Goal: Task Accomplishment & Management: Use online tool/utility

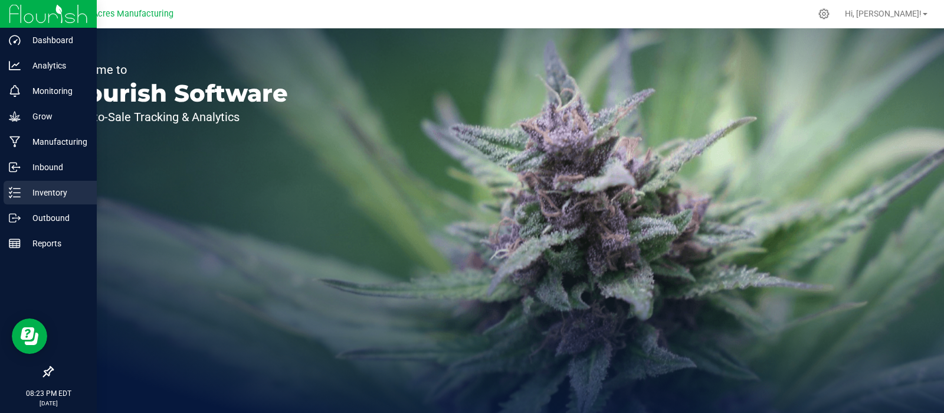
click at [40, 193] on p "Inventory" at bounding box center [56, 192] width 71 height 14
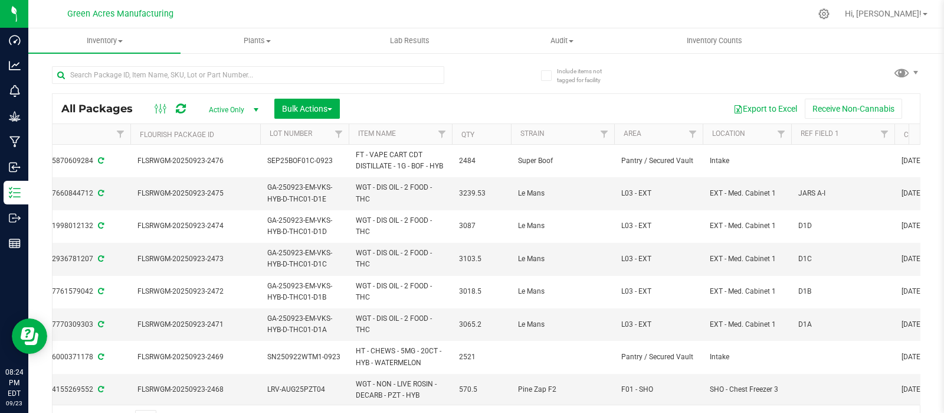
scroll to position [0, 432]
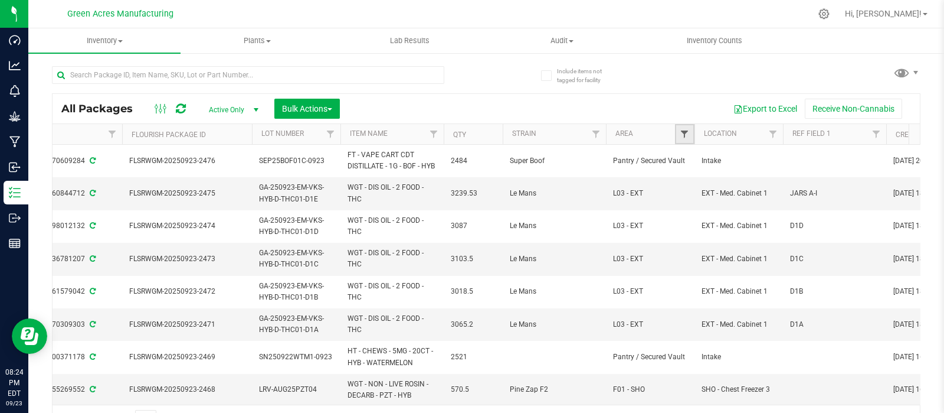
click at [681, 132] on span "Filter" at bounding box center [684, 133] width 9 height 9
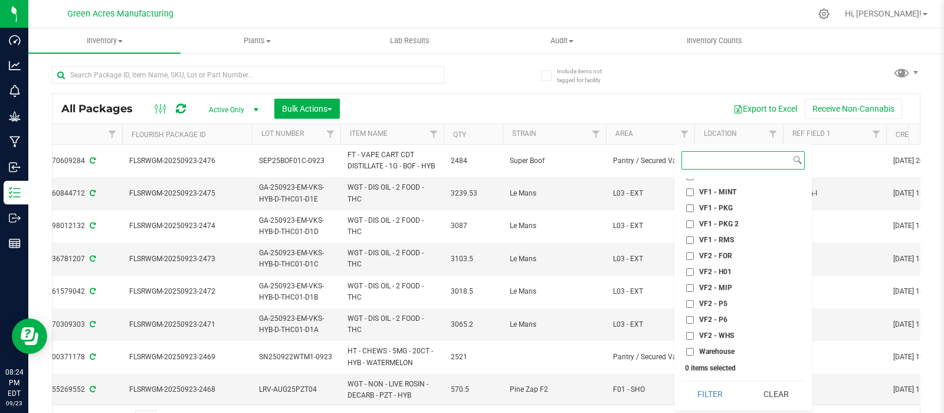
scroll to position [551, 0]
click at [694, 316] on input "VF2 - P6" at bounding box center [690, 319] width 8 height 8
checkbox input "true"
click at [688, 302] on input "VF2 - P5" at bounding box center [690, 303] width 8 height 8
checkbox input "true"
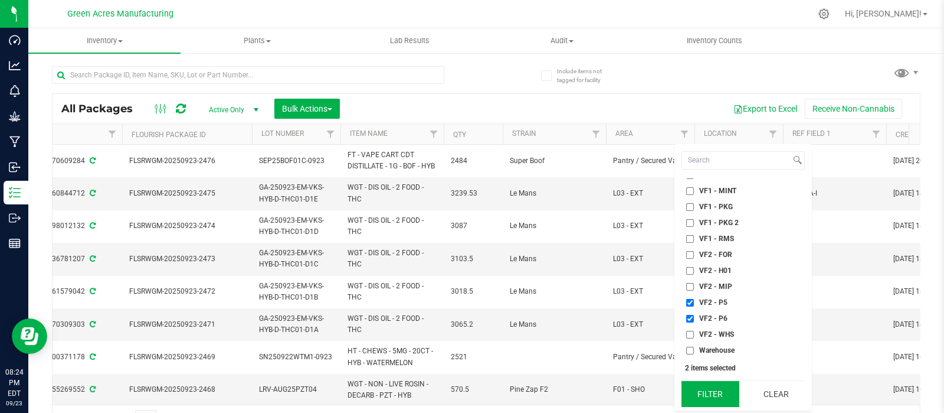
click at [709, 398] on button "Filter" at bounding box center [710, 394] width 57 height 26
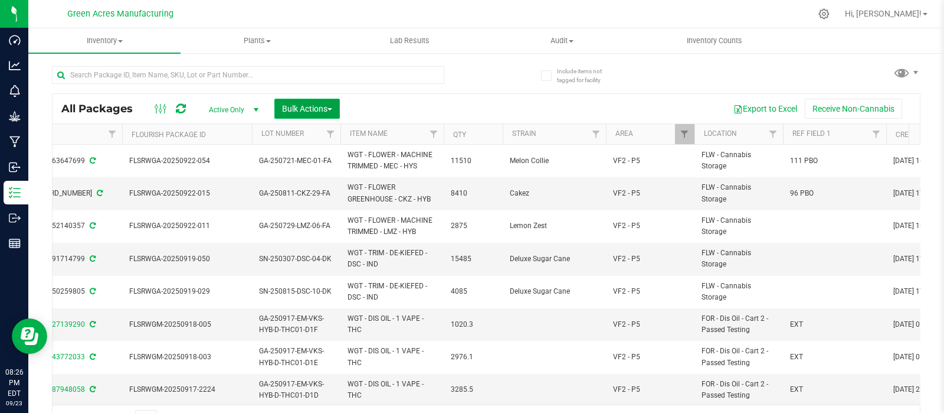
click at [332, 108] on span "button" at bounding box center [330, 109] width 5 height 2
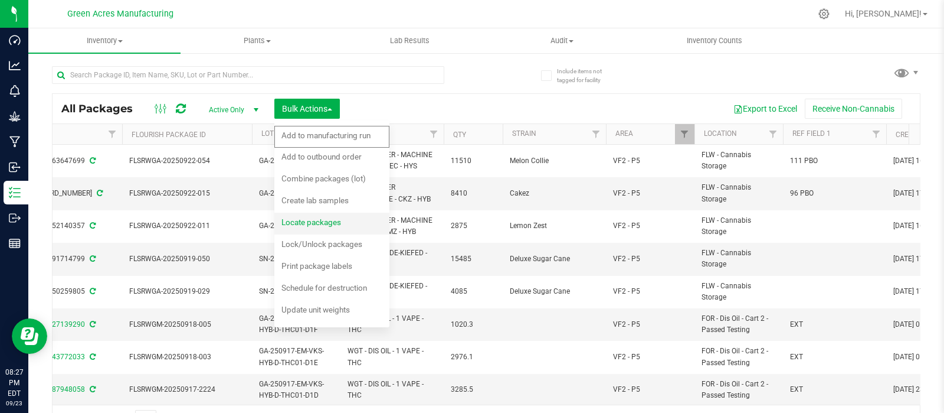
click at [325, 224] on span "Locate packages" at bounding box center [312, 221] width 60 height 9
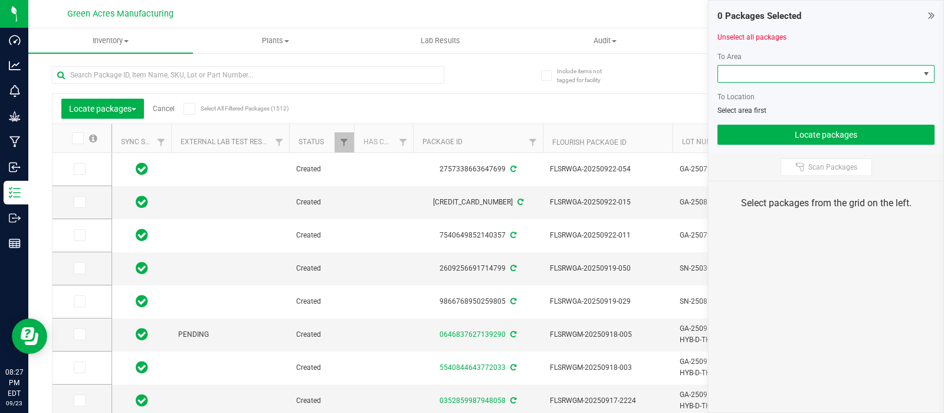
click at [925, 75] on span at bounding box center [926, 73] width 9 height 9
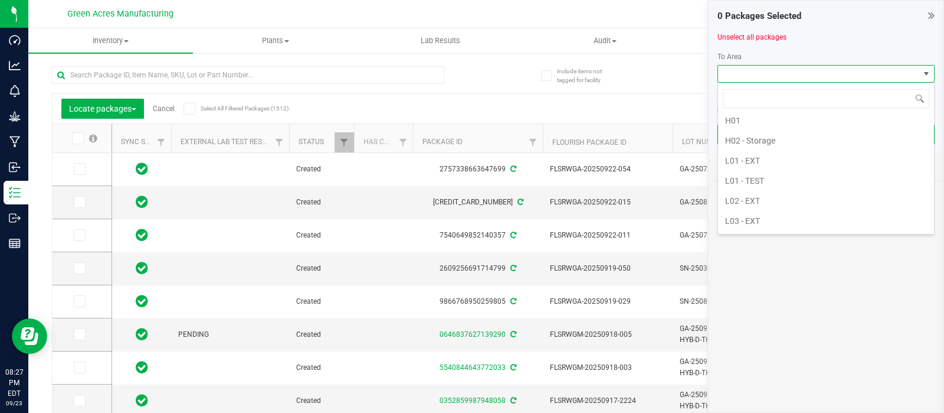
scroll to position [225, 0]
click at [764, 152] on li "L01 - EXT" at bounding box center [826, 159] width 216 height 20
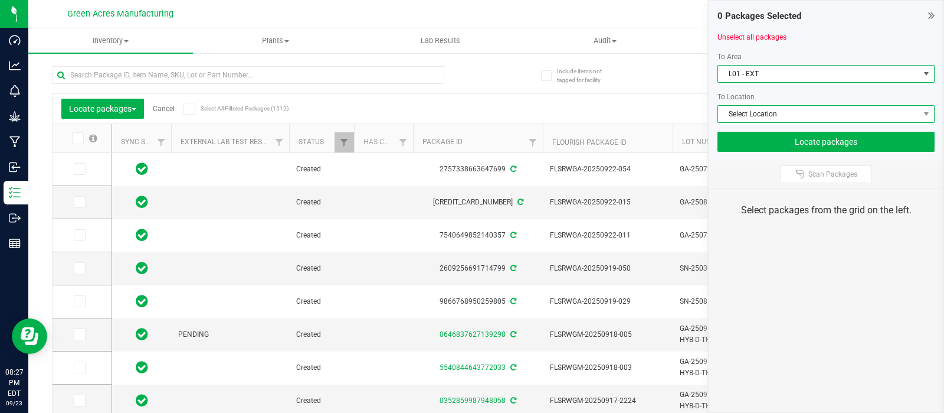
click at [827, 115] on span "Select Location" at bounding box center [818, 114] width 201 height 17
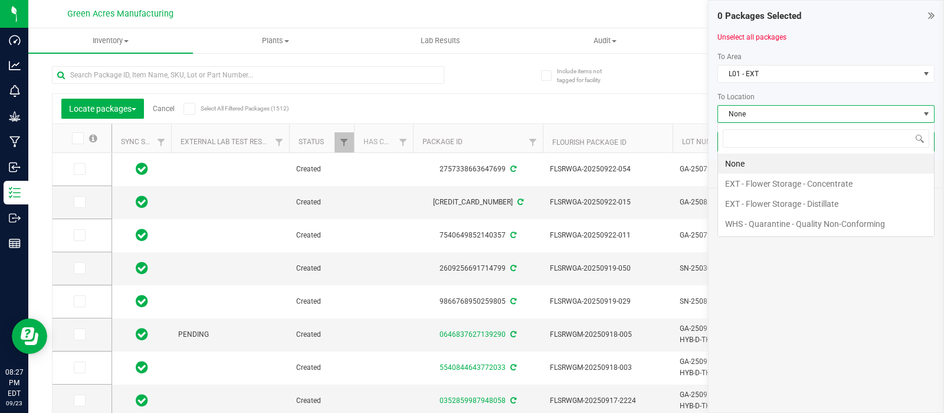
scroll to position [17, 217]
click at [823, 204] on li "EXT - Flower Storage - Distillate" at bounding box center [826, 204] width 216 height 20
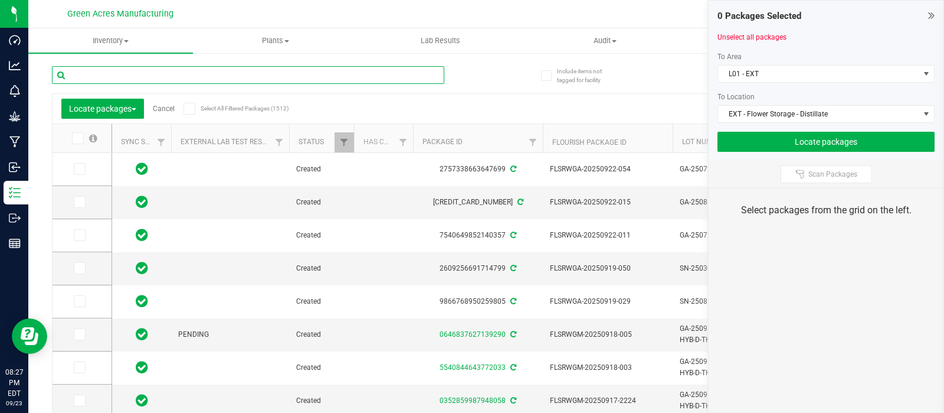
click at [151, 77] on input "text" at bounding box center [248, 75] width 393 height 18
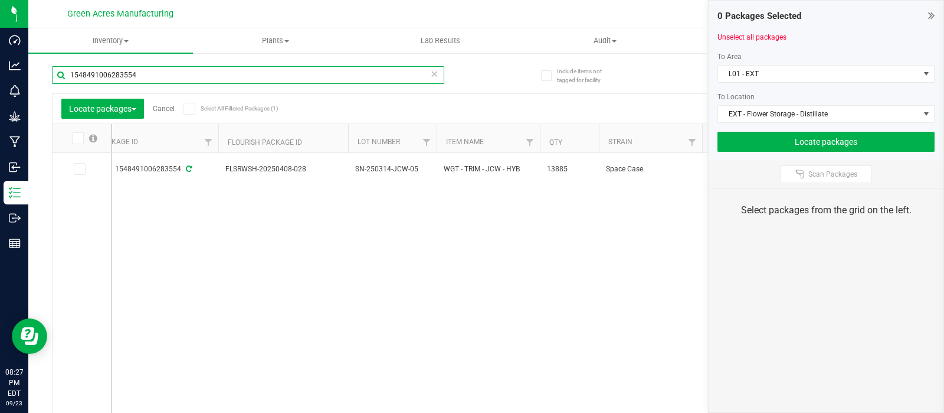
scroll to position [0, 336]
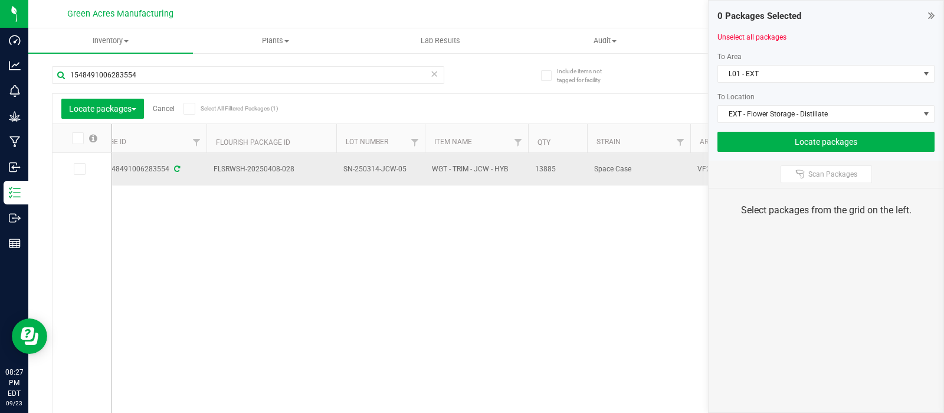
drag, startPoint x: 301, startPoint y: 167, endPoint x: 202, endPoint y: 169, distance: 98.6
copy tr "FLSRWSH-20250408-028"
click at [388, 176] on td "SN-250314-JCW-05" at bounding box center [380, 169] width 89 height 32
drag, startPoint x: 404, startPoint y: 168, endPoint x: 334, endPoint y: 175, distance: 70.0
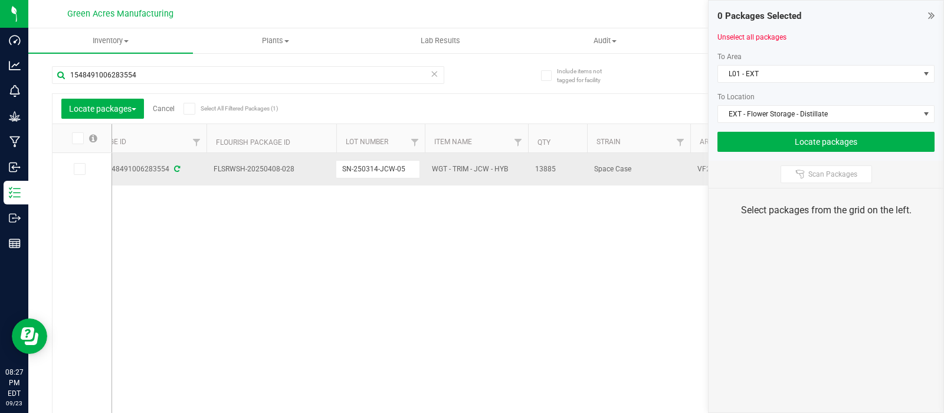
drag, startPoint x: 558, startPoint y: 171, endPoint x: 531, endPoint y: 172, distance: 27.2
click at [531, 172] on td "13885" at bounding box center [557, 169] width 59 height 32
copy span "13885"
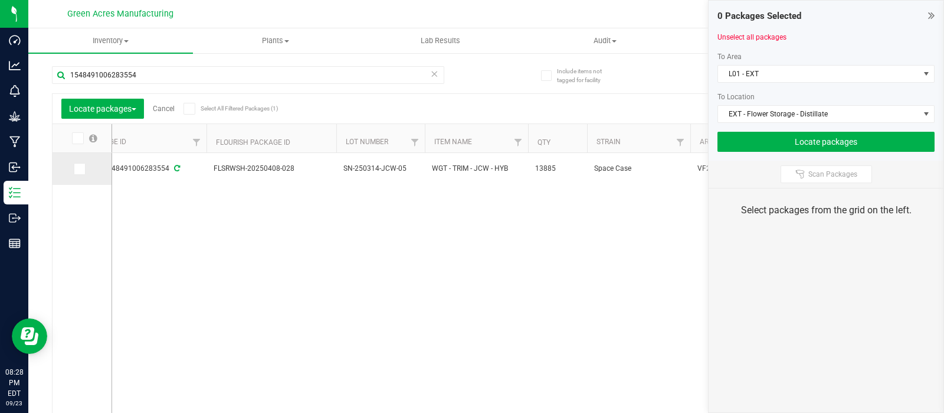
click at [82, 169] on icon at bounding box center [79, 169] width 8 height 0
click at [0, 0] on input "checkbox" at bounding box center [0, 0] width 0 height 0
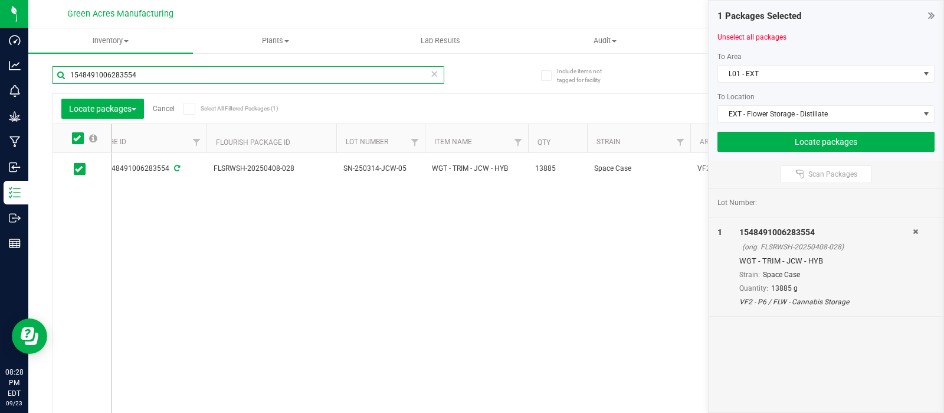
drag, startPoint x: 140, startPoint y: 73, endPoint x: 56, endPoint y: 78, distance: 84.6
click at [56, 78] on input "1548491006283554" at bounding box center [248, 75] width 393 height 18
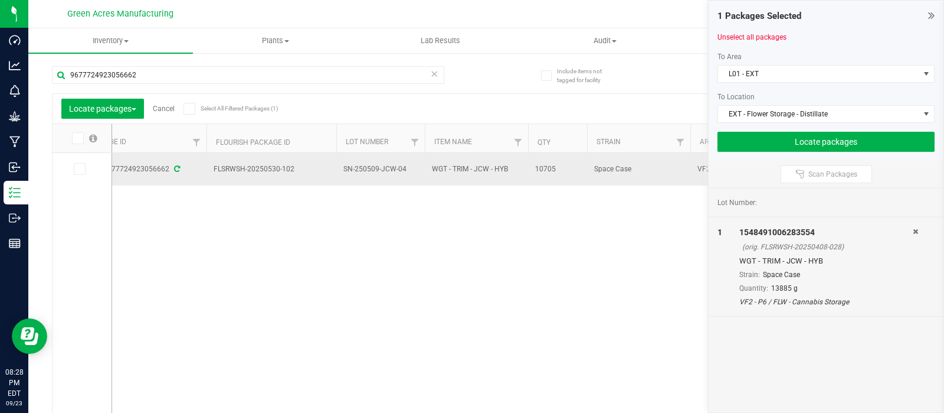
drag, startPoint x: 289, startPoint y: 171, endPoint x: 207, endPoint y: 164, distance: 83.0
click at [207, 164] on td "FLSRWSH-20250530-102" at bounding box center [272, 169] width 130 height 32
click at [404, 178] on td "SN-250509-JCW-04" at bounding box center [380, 169] width 89 height 32
drag, startPoint x: 407, startPoint y: 165, endPoint x: 326, endPoint y: 169, distance: 81.0
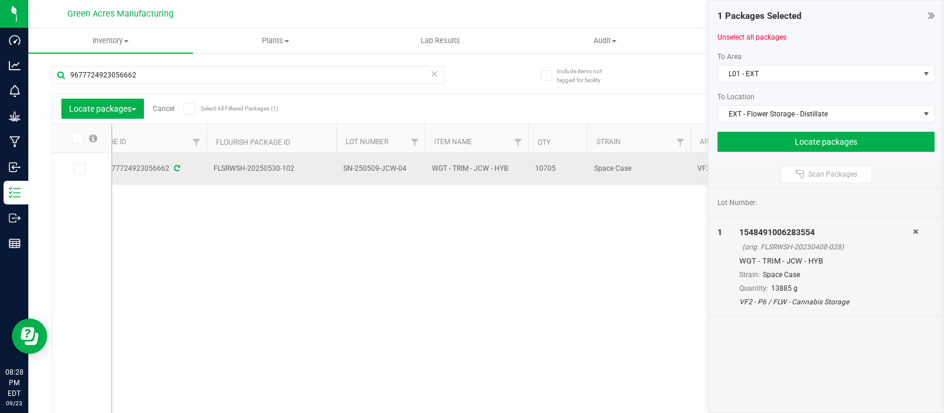
drag, startPoint x: 559, startPoint y: 171, endPoint x: 530, endPoint y: 172, distance: 28.9
click at [530, 172] on td "10705" at bounding box center [557, 169] width 59 height 32
copy span "10705"
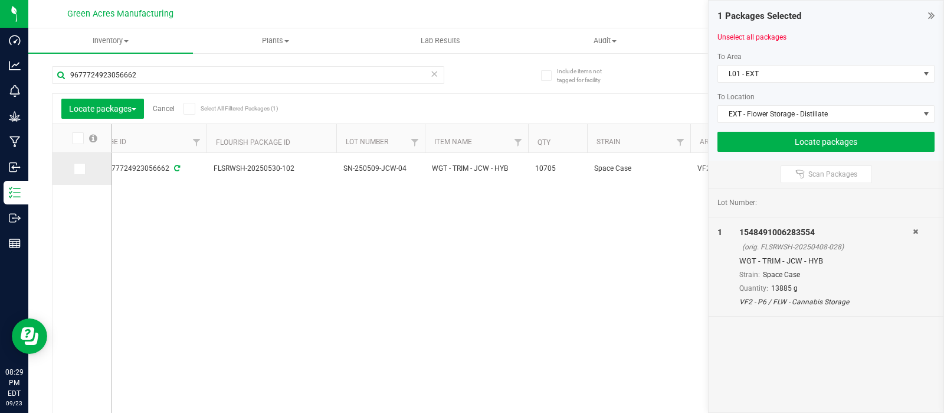
click at [79, 169] on icon at bounding box center [79, 169] width 8 height 0
click at [0, 0] on input "checkbox" at bounding box center [0, 0] width 0 height 0
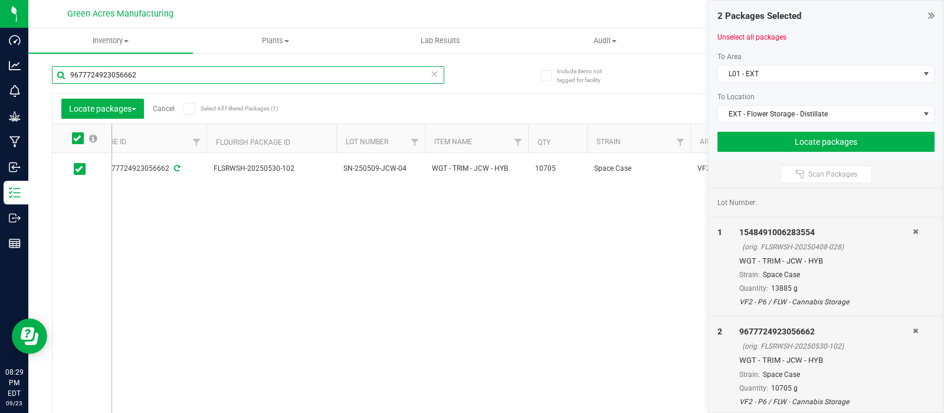
drag, startPoint x: 149, startPoint y: 74, endPoint x: 49, endPoint y: 75, distance: 100.3
click at [49, 75] on div "Include items not tagged for facility 9677724923056662 Locate packages Cancel S…" at bounding box center [486, 232] width 916 height 360
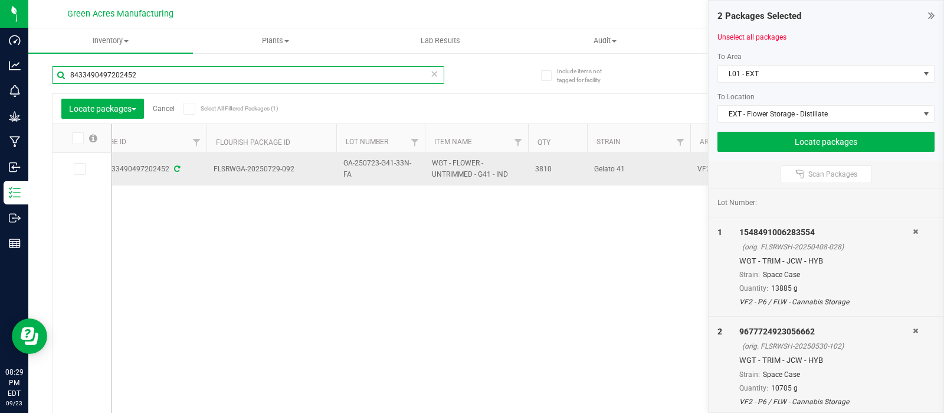
type input "8433490497202452"
drag, startPoint x: 299, startPoint y: 169, endPoint x: 210, endPoint y: 171, distance: 89.1
click at [210, 171] on td "FLSRWGA-20250729-092" at bounding box center [272, 169] width 130 height 32
copy span "FLSRWGA-20250729-092"
click at [368, 176] on span "GA-250723-G41-33N-FA" at bounding box center [381, 169] width 74 height 22
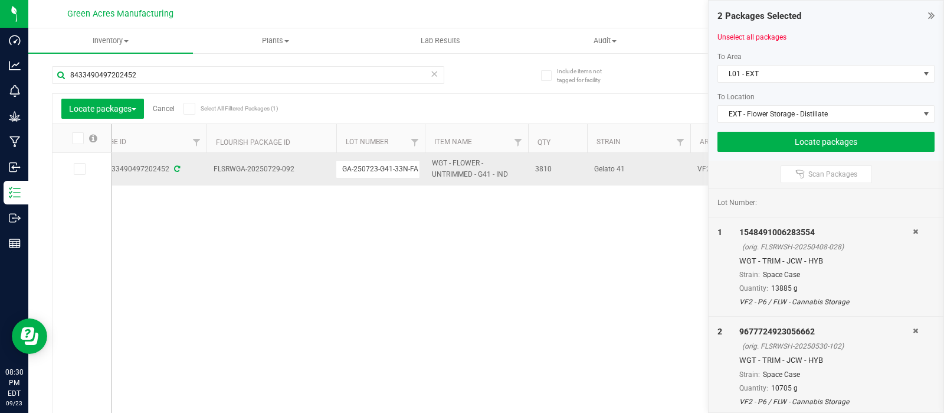
drag, startPoint x: 416, startPoint y: 171, endPoint x: 335, endPoint y: 166, distance: 81.6
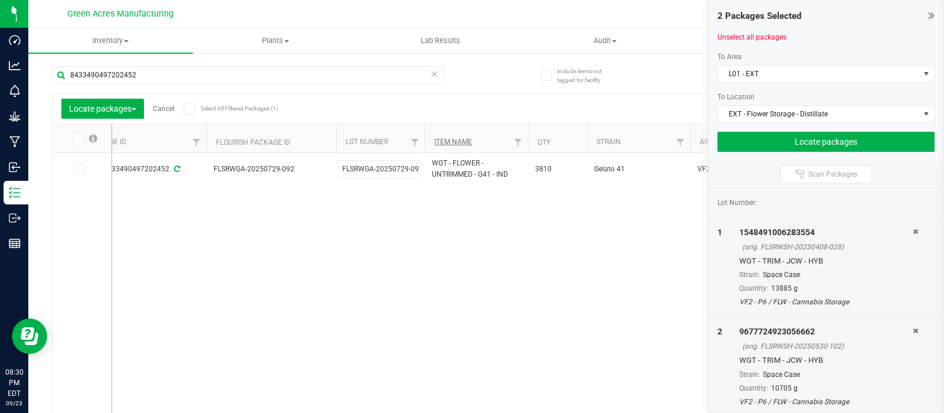
scroll to position [0, 2]
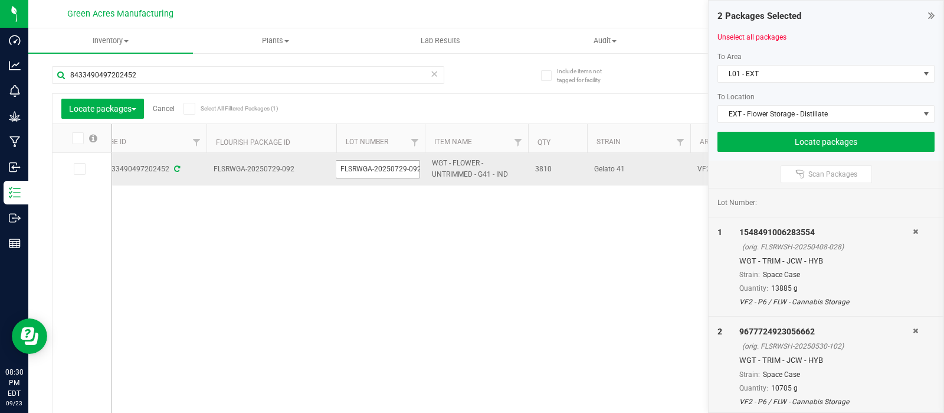
click at [416, 171] on input "FLSRWGA-20250729-092" at bounding box center [378, 169] width 84 height 18
click at [418, 169] on input "FLSRWGA-20250729-092" at bounding box center [378, 169] width 84 height 18
drag, startPoint x: 418, startPoint y: 169, endPoint x: 333, endPoint y: 175, distance: 84.7
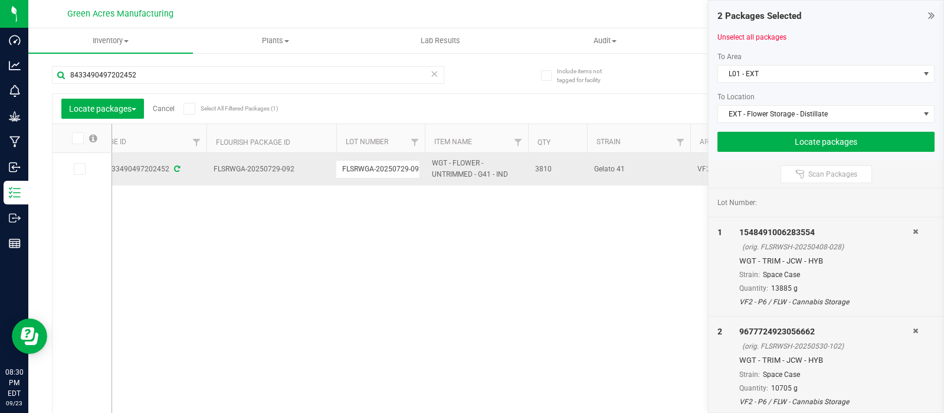
type input "GA-250723-G41-33N-FA"
drag, startPoint x: 551, startPoint y: 171, endPoint x: 531, endPoint y: 172, distance: 20.1
click at [531, 172] on td "3810" at bounding box center [557, 169] width 59 height 32
copy span "3810"
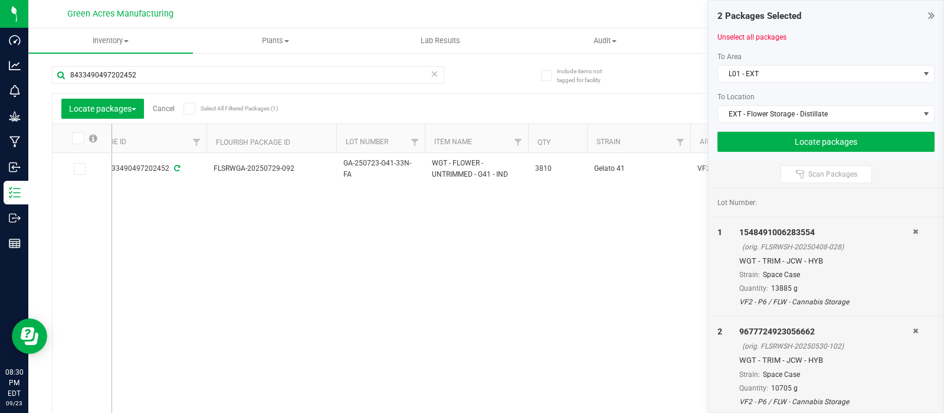
click at [192, 227] on div "Created 8433490497202452 FLSRWGA-20250729-092 GA-250723-G41-33N-FA WGT - FLOWER…" at bounding box center [510, 283] width 796 height 260
click at [80, 169] on icon at bounding box center [79, 169] width 8 height 0
click at [0, 0] on input "checkbox" at bounding box center [0, 0] width 0 height 0
drag, startPoint x: 142, startPoint y: 74, endPoint x: 34, endPoint y: 72, distance: 108.6
click at [34, 72] on div "Include items not tagged for facility 8433490497202452 Locate packages Cancel S…" at bounding box center [486, 232] width 916 height 360
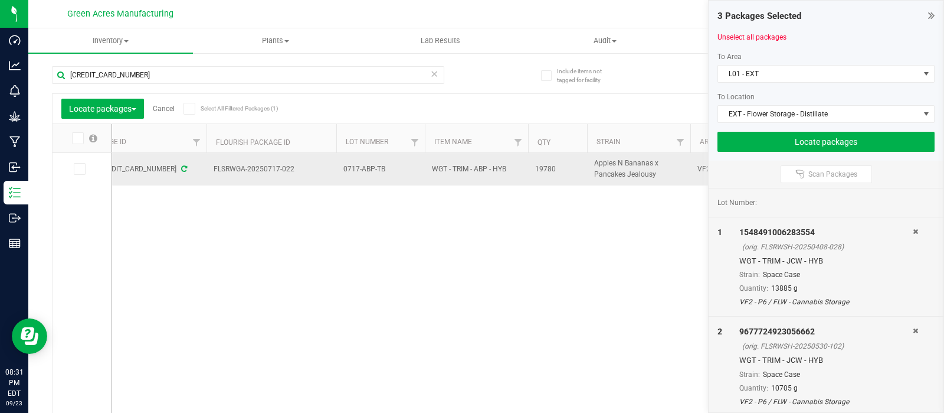
drag, startPoint x: 289, startPoint y: 168, endPoint x: 206, endPoint y: 166, distance: 83.2
click at [207, 166] on td "FLSRWGA-20250717-022" at bounding box center [272, 169] width 130 height 32
copy span "FLSRWGA-20250717-022"
click at [390, 175] on td "0717-ABP-TB" at bounding box center [380, 169] width 89 height 32
drag, startPoint x: 387, startPoint y: 166, endPoint x: 326, endPoint y: 171, distance: 61.6
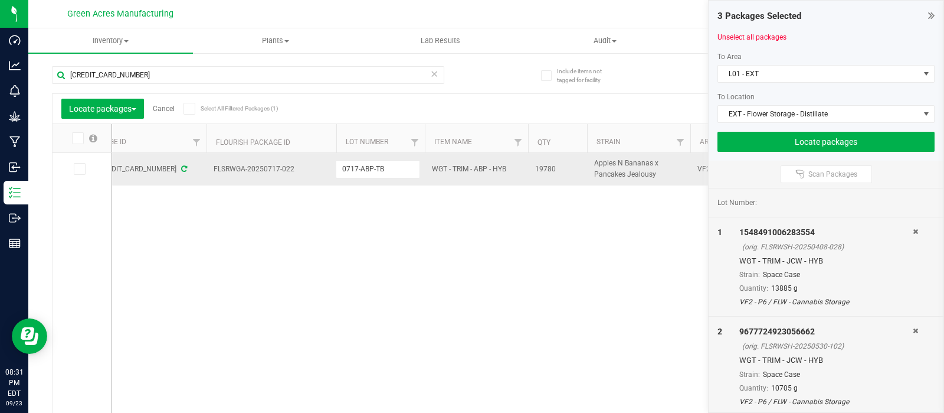
drag, startPoint x: 567, startPoint y: 167, endPoint x: 522, endPoint y: 168, distance: 44.9
copy tr "19780"
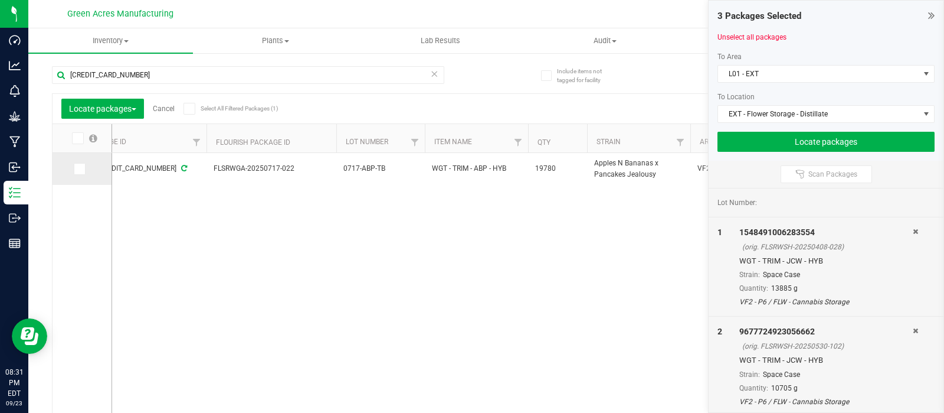
click at [80, 169] on icon at bounding box center [79, 169] width 8 height 0
click at [0, 0] on input "checkbox" at bounding box center [0, 0] width 0 height 0
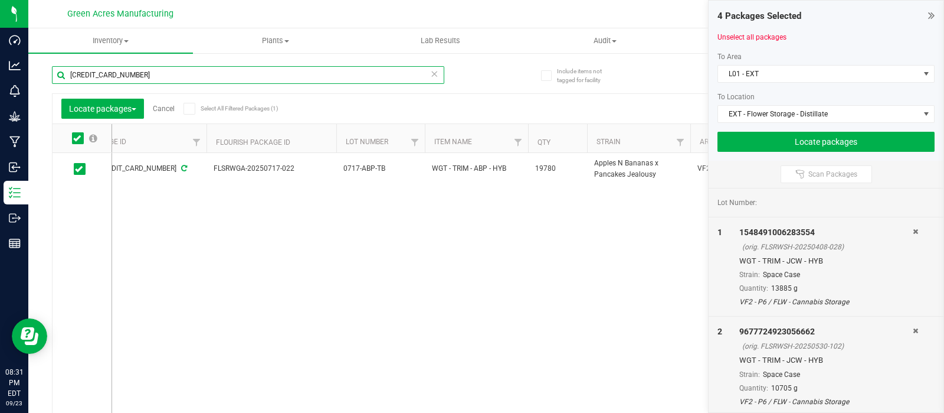
drag, startPoint x: 142, startPoint y: 74, endPoint x: 41, endPoint y: 70, distance: 100.5
click at [41, 70] on div "Include items not tagged for facility [CREDIT_CARD_NUMBER] Locate packages Canc…" at bounding box center [486, 232] width 916 height 360
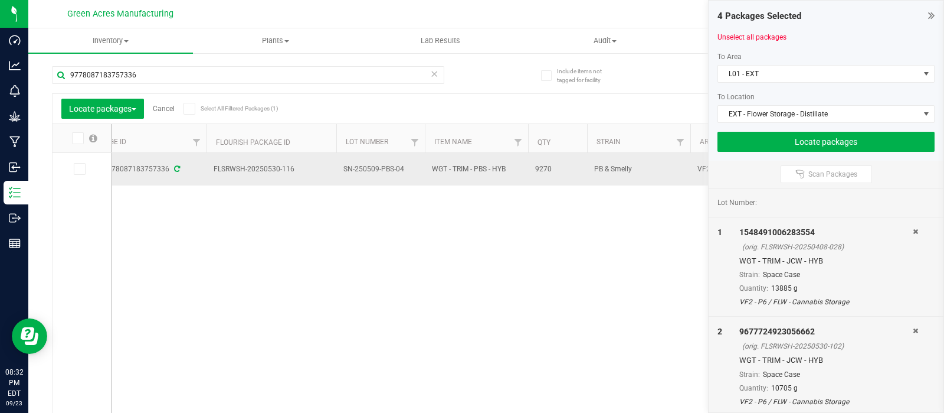
drag, startPoint x: 300, startPoint y: 171, endPoint x: 210, endPoint y: 169, distance: 90.9
click at [210, 169] on td "FLSRWSH-20250530-116" at bounding box center [272, 169] width 130 height 32
copy span "FLSRWSH-20250530-116"
click at [397, 178] on td "SN-250509-PBS-04" at bounding box center [380, 169] width 89 height 32
drag, startPoint x: 404, startPoint y: 169, endPoint x: 323, endPoint y: 166, distance: 80.9
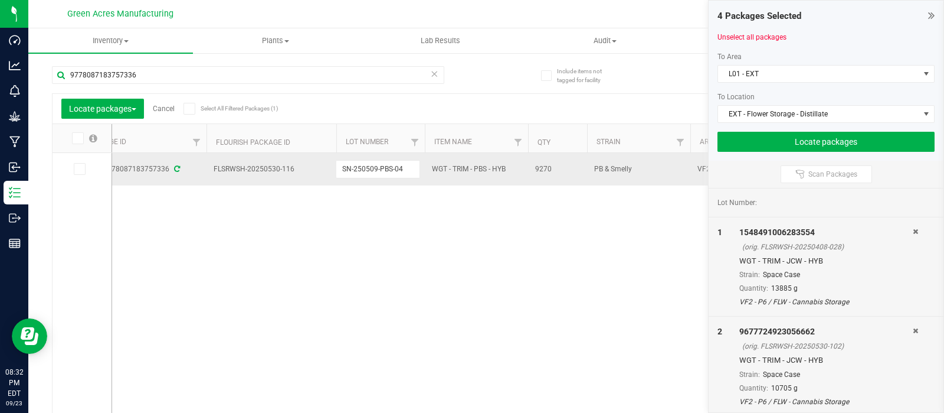
drag, startPoint x: 552, startPoint y: 172, endPoint x: 526, endPoint y: 172, distance: 26.0
copy tr "9270"
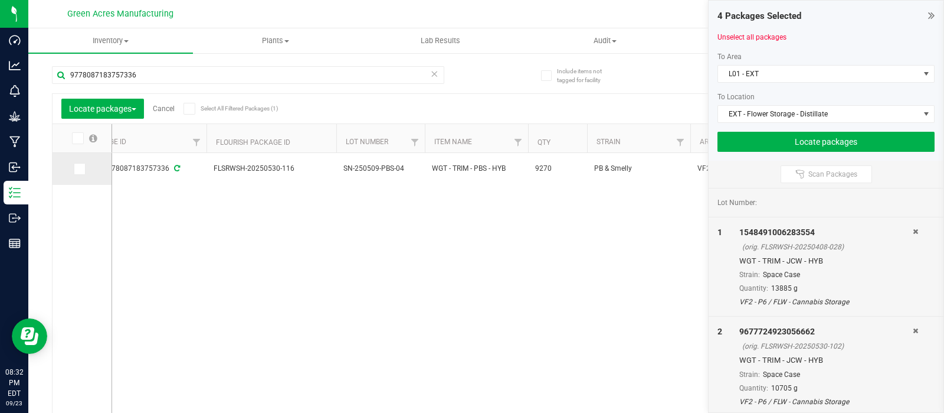
click at [77, 169] on icon at bounding box center [79, 169] width 8 height 0
click at [0, 0] on input "checkbox" at bounding box center [0, 0] width 0 height 0
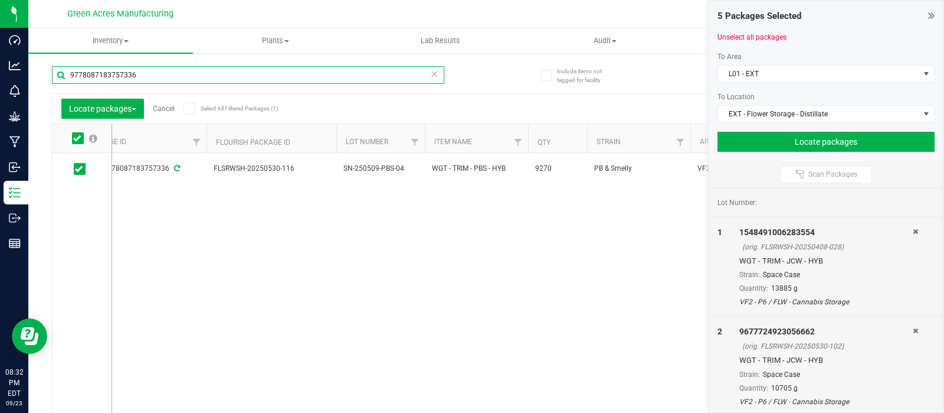
drag, startPoint x: 138, startPoint y: 73, endPoint x: 35, endPoint y: 73, distance: 102.7
click at [35, 73] on div "Include items not tagged for facility 9778087183757336 Locate packages Cancel S…" at bounding box center [486, 232] width 916 height 360
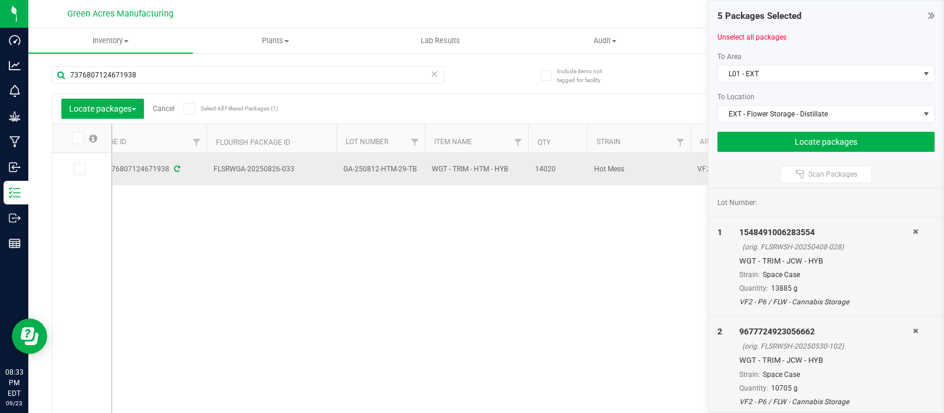
drag, startPoint x: 300, startPoint y: 164, endPoint x: 200, endPoint y: 167, distance: 99.8
copy tr "FLSRWGA-20250826-033"
click at [418, 174] on td "GA-250812-HTM-29-TB" at bounding box center [380, 169] width 89 height 32
drag, startPoint x: 416, startPoint y: 168, endPoint x: 325, endPoint y: 171, distance: 91.0
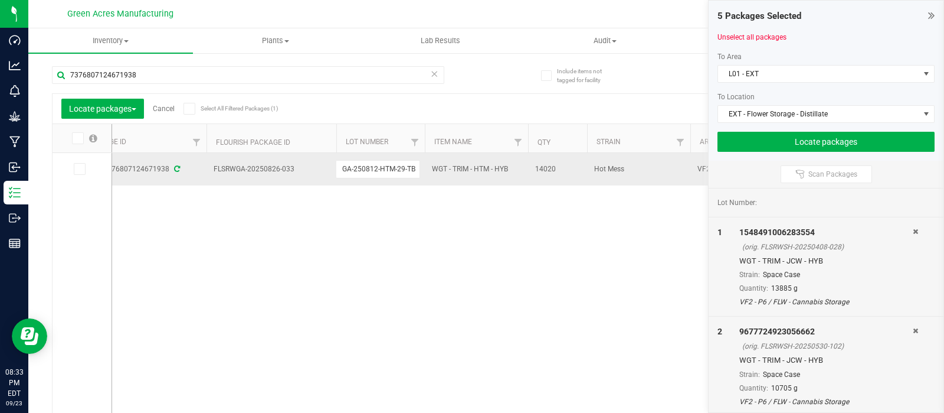
drag, startPoint x: 567, startPoint y: 171, endPoint x: 528, endPoint y: 172, distance: 39.0
click at [528, 172] on td "14020" at bounding box center [557, 169] width 59 height 32
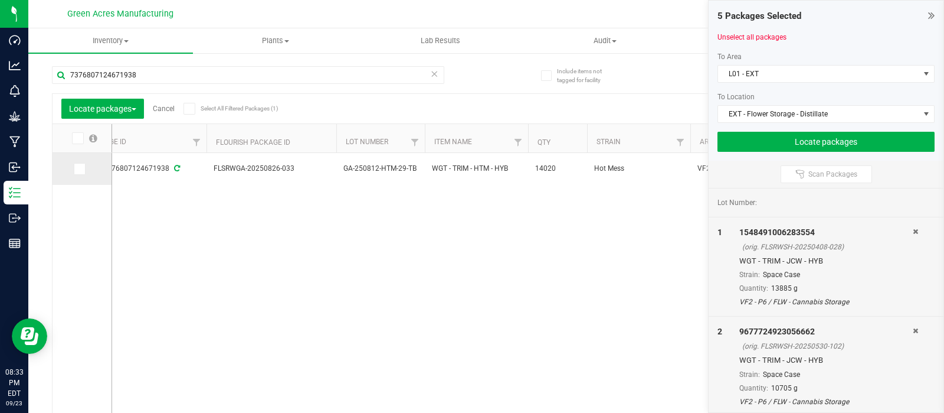
click at [79, 169] on icon at bounding box center [79, 169] width 8 height 0
click at [0, 0] on input "checkbox" at bounding box center [0, 0] width 0 height 0
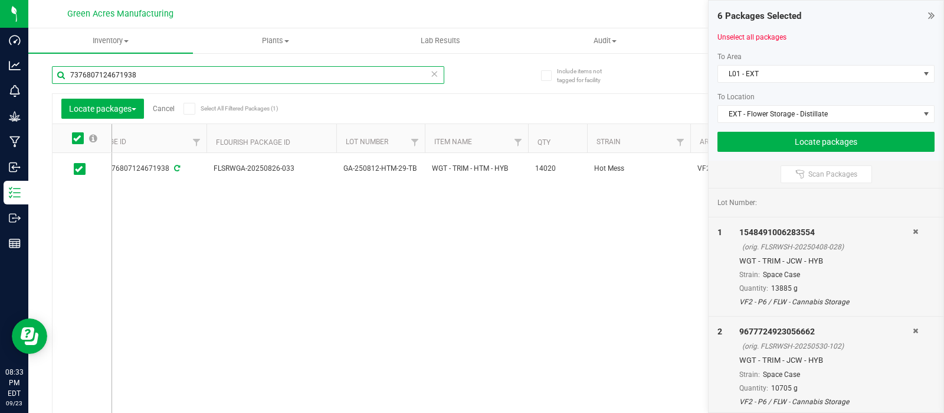
drag, startPoint x: 136, startPoint y: 76, endPoint x: 48, endPoint y: 72, distance: 88.0
click at [48, 72] on div "Include items not tagged for facility 7376807124671938 Locate packages Cancel S…" at bounding box center [486, 232] width 916 height 360
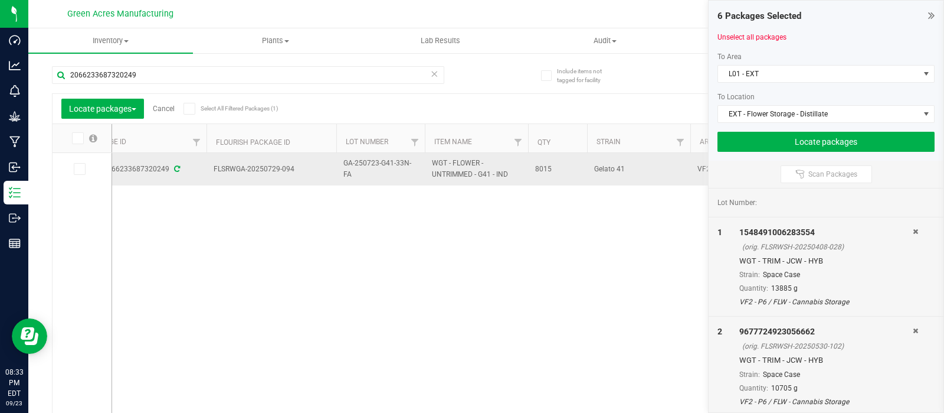
drag, startPoint x: 302, startPoint y: 171, endPoint x: 199, endPoint y: 166, distance: 103.4
click at [385, 181] on td "GA-250723-G41-33N-FA" at bounding box center [380, 169] width 89 height 32
drag, startPoint x: 416, startPoint y: 166, endPoint x: 331, endPoint y: 172, distance: 85.8
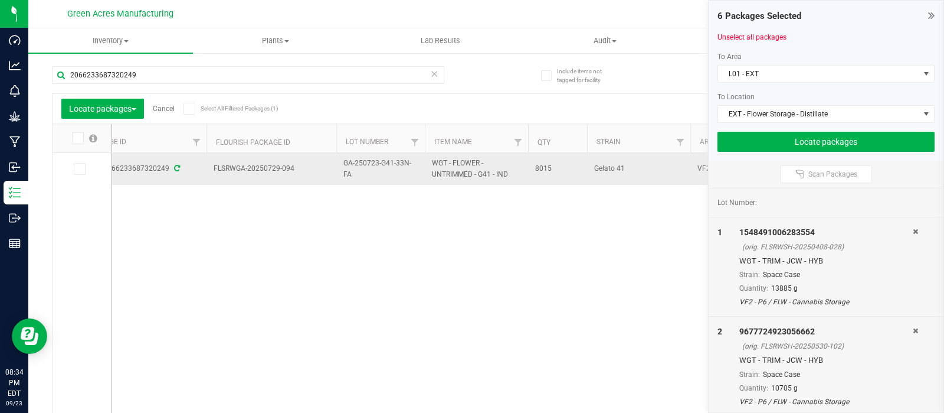
click at [555, 173] on span "8015" at bounding box center [557, 168] width 45 height 11
drag, startPoint x: 555, startPoint y: 174, endPoint x: 526, endPoint y: 174, distance: 28.9
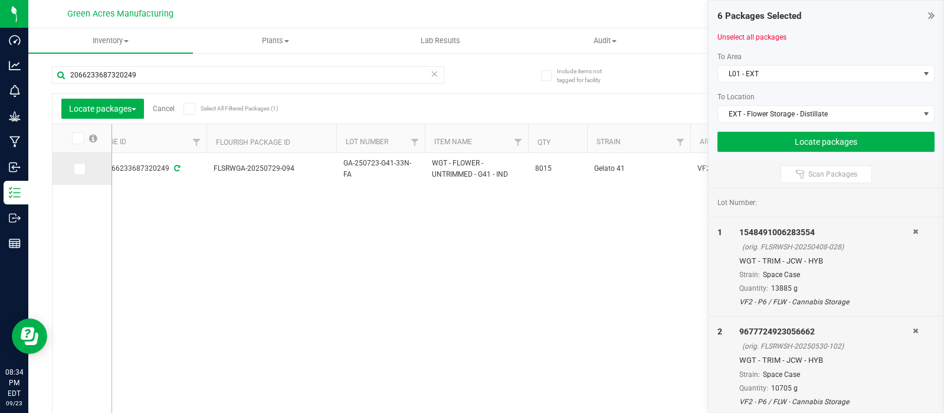
click at [80, 169] on icon at bounding box center [79, 169] width 8 height 0
click at [0, 0] on input "checkbox" at bounding box center [0, 0] width 0 height 0
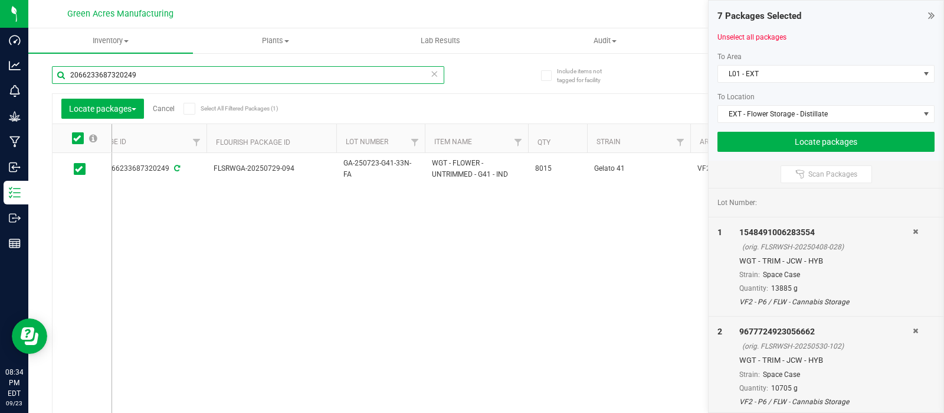
drag, startPoint x: 139, startPoint y: 74, endPoint x: 71, endPoint y: 73, distance: 67.3
click at [71, 73] on input "2066233687320249" at bounding box center [248, 75] width 393 height 18
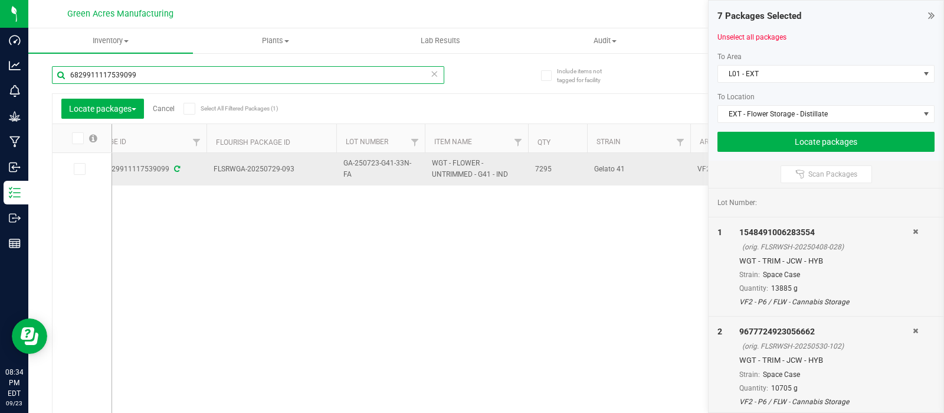
type input "6829911117539099"
drag, startPoint x: 283, startPoint y: 169, endPoint x: 198, endPoint y: 171, distance: 85.0
click at [372, 177] on span "GA-250723-G41-33N-FA" at bounding box center [381, 169] width 74 height 22
drag, startPoint x: 416, startPoint y: 169, endPoint x: 336, endPoint y: 169, distance: 79.7
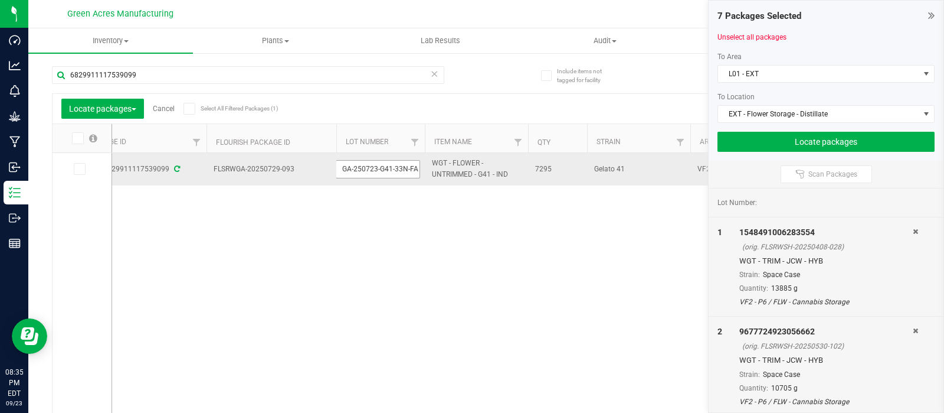
click at [336, 169] on input "GA-250723-G41-33N-FA" at bounding box center [378, 169] width 84 height 18
drag, startPoint x: 555, startPoint y: 167, endPoint x: 531, endPoint y: 172, distance: 24.1
click at [531, 172] on td "7295" at bounding box center [557, 169] width 59 height 32
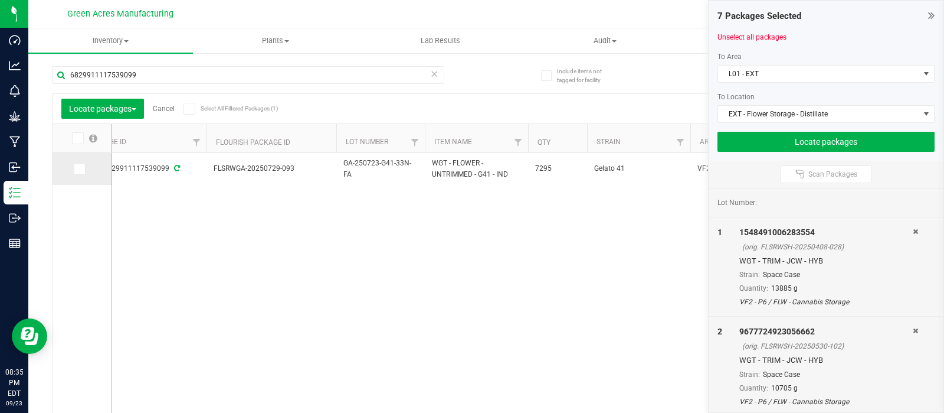
click at [79, 169] on icon at bounding box center [79, 169] width 8 height 0
click at [0, 0] on input "checkbox" at bounding box center [0, 0] width 0 height 0
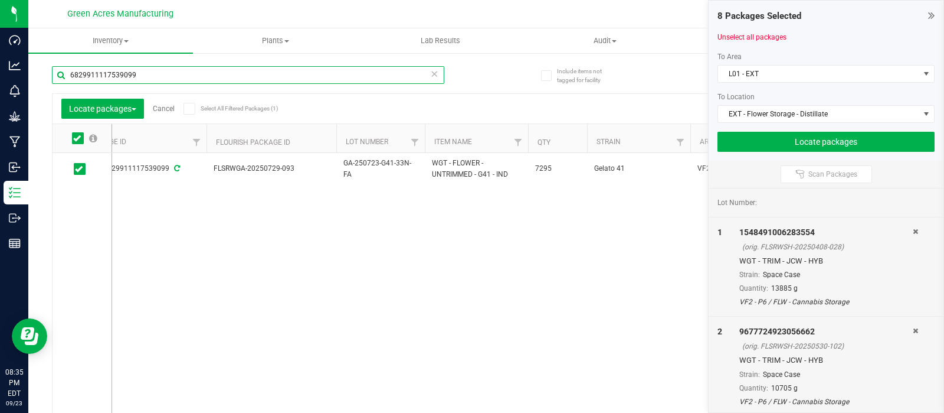
drag, startPoint x: 145, startPoint y: 71, endPoint x: 58, endPoint y: 72, distance: 86.2
click at [58, 72] on input "6829911117539099" at bounding box center [248, 75] width 393 height 18
